Goal: Check status: Check status

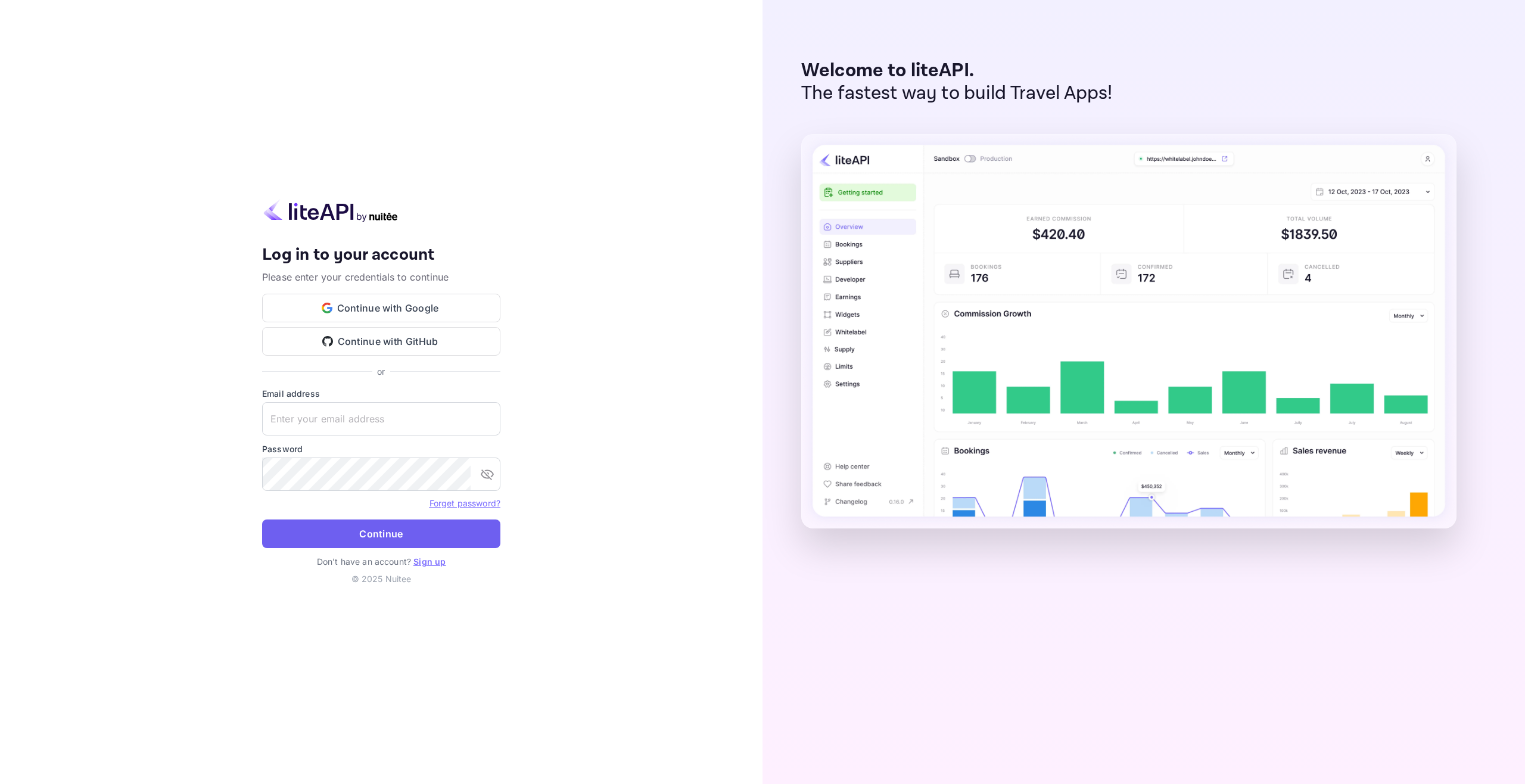
type input "[EMAIL_ADDRESS][DOMAIN_NAME]"
click at [357, 542] on button "Continue" at bounding box center [381, 533] width 238 height 29
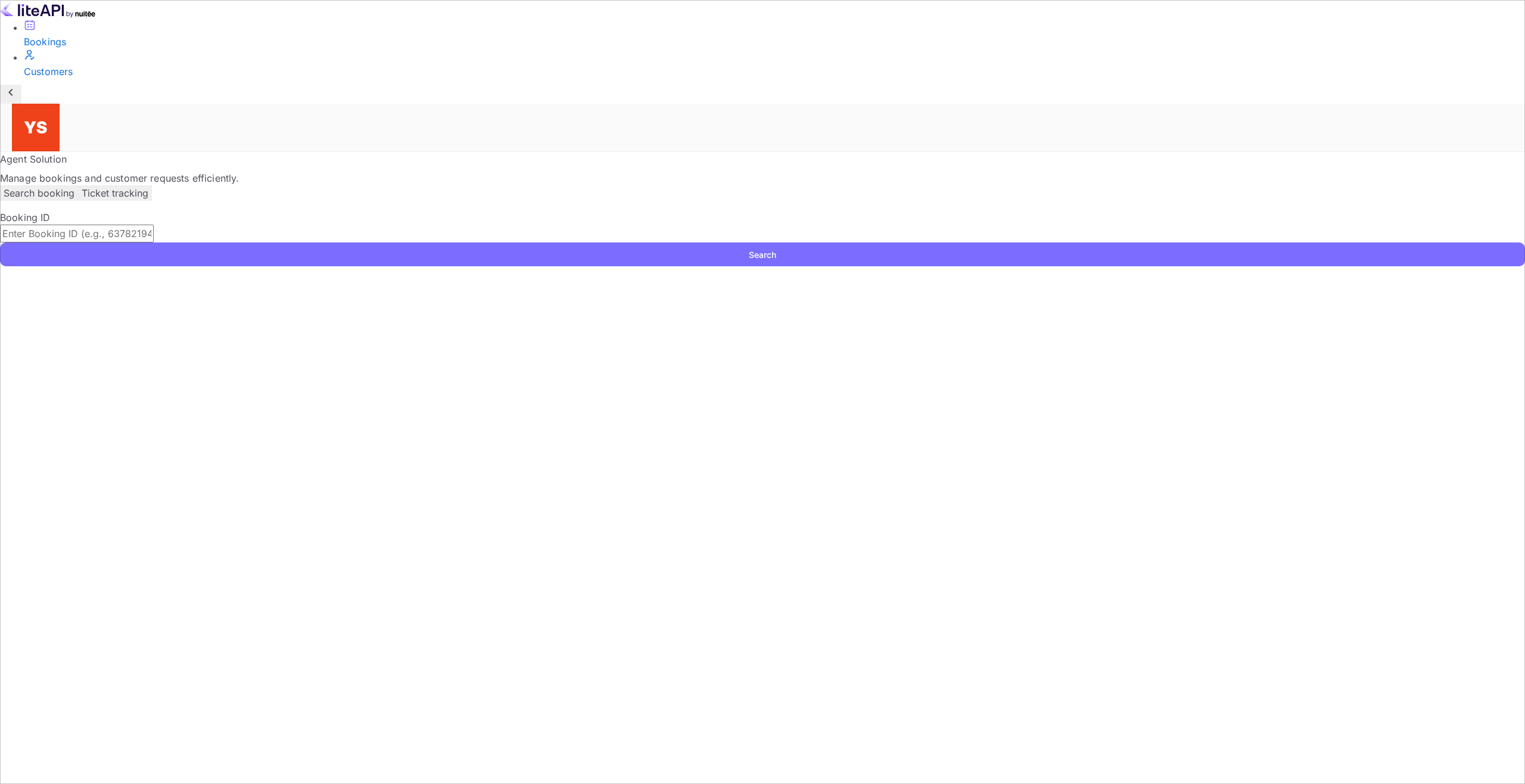
click at [154, 225] on input "text" at bounding box center [77, 234] width 154 height 18
paste input "9857011"
type input "9857011"
click at [834, 242] on button "Search" at bounding box center [762, 254] width 1525 height 24
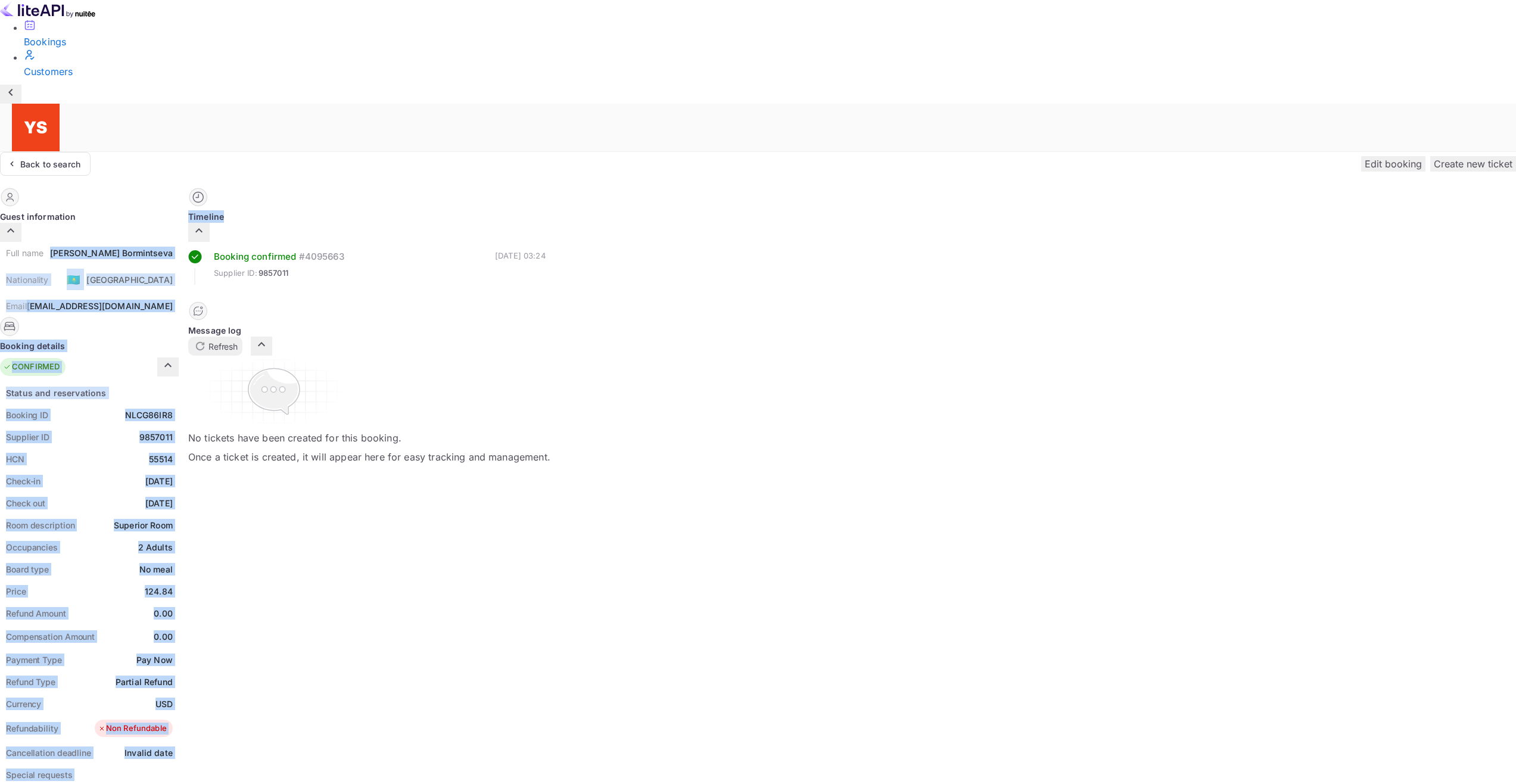
drag, startPoint x: 745, startPoint y: 141, endPoint x: 831, endPoint y: 144, distance: 86.1
click at [831, 178] on div "Guest information Full name [PERSON_NAME] Nationality 🇰🇿 [DEMOGRAPHIC_DATA] Ema…" at bounding box center [753, 628] width 1526 height 899
click at [173, 247] on div "[PERSON_NAME]" at bounding box center [111, 253] width 123 height 12
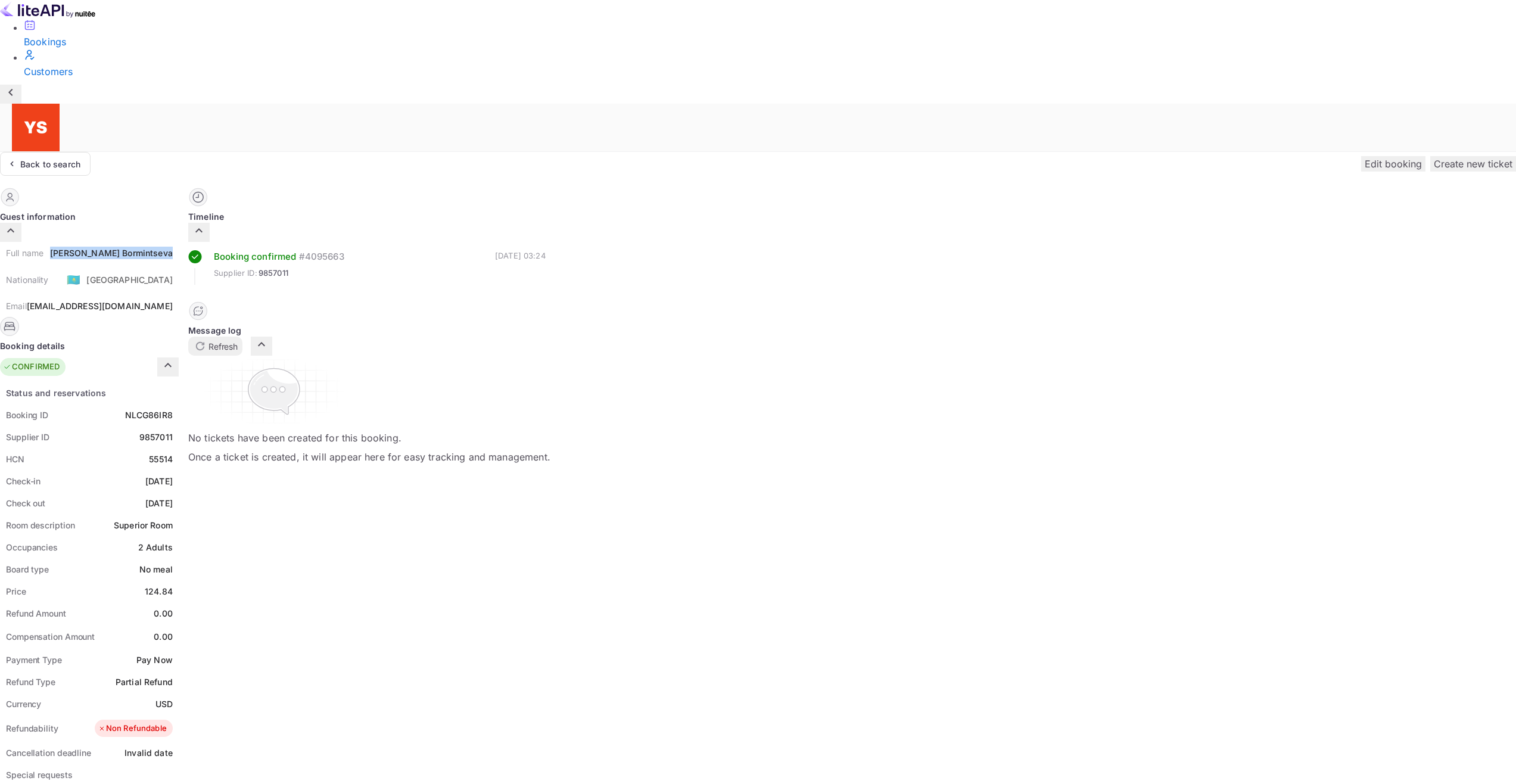
drag, startPoint x: 745, startPoint y: 143, endPoint x: 826, endPoint y: 144, distance: 81.0
click at [179, 242] on div "Full name [PERSON_NAME] Nationality 🇰🇿 [DEMOGRAPHIC_DATA] Email [EMAIL_ADDRESS]…" at bounding box center [89, 279] width 179 height 75
copy div "[PERSON_NAME]"
drag, startPoint x: 775, startPoint y: 359, endPoint x: 828, endPoint y: 358, distance: 53.0
click at [179, 382] on div "Status and reservations Booking ID NLCG86IR8 Supplier ID 9857011 HCN 55514 Chec…" at bounding box center [89, 729] width 179 height 695
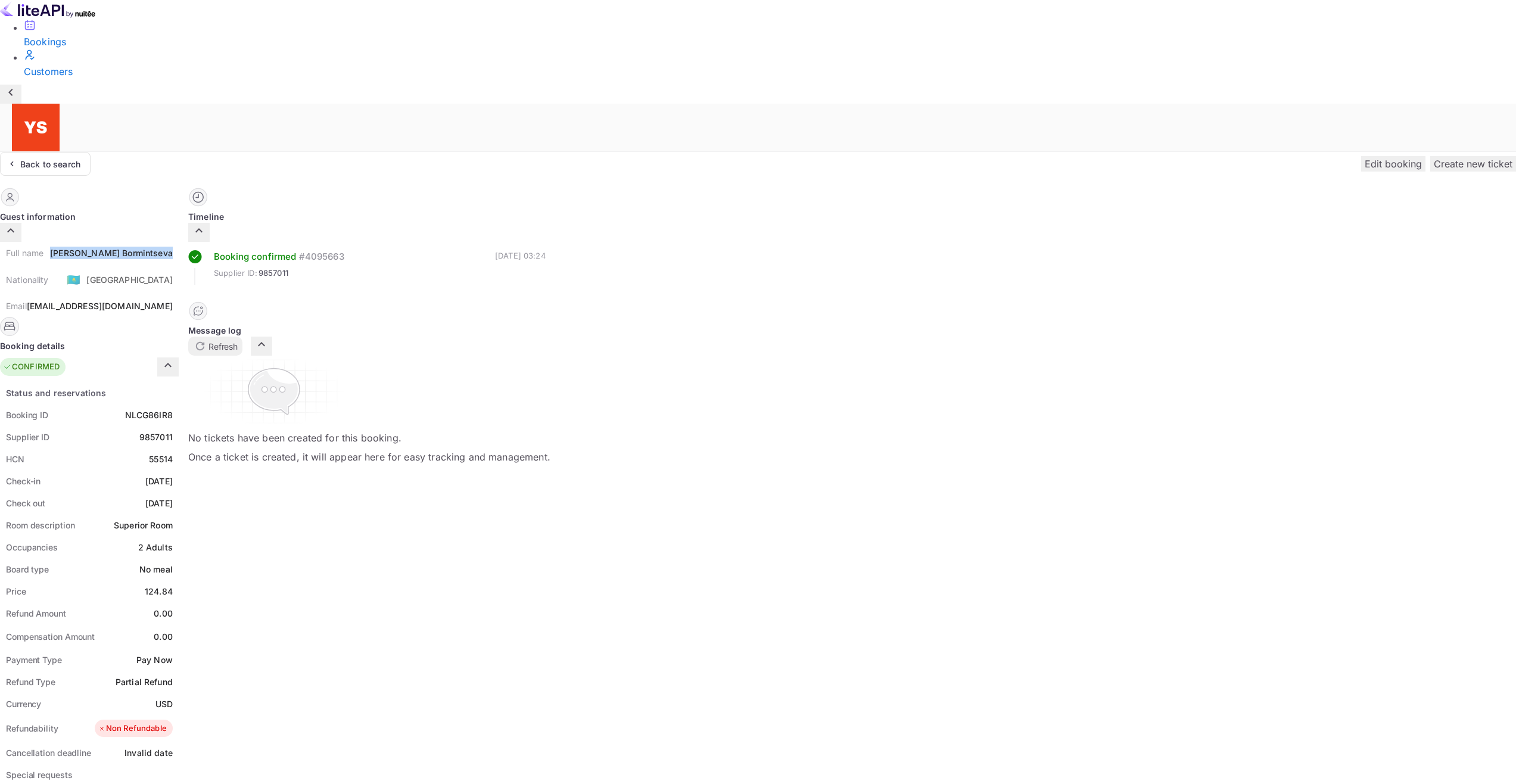
copy div "[DATE]"
drag, startPoint x: 770, startPoint y: 389, endPoint x: 823, endPoint y: 384, distance: 53.2
click at [179, 492] on div "Check out [DATE]" at bounding box center [89, 503] width 179 height 22
copy div "[DATE]"
